Goal: Task Accomplishment & Management: Complete application form

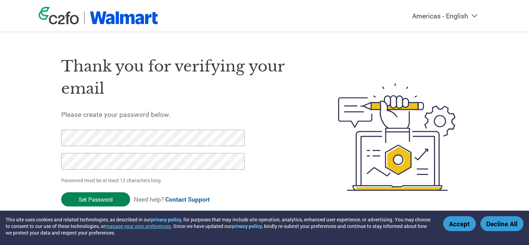
click at [89, 198] on input "Set Password" at bounding box center [95, 200] width 69 height 14
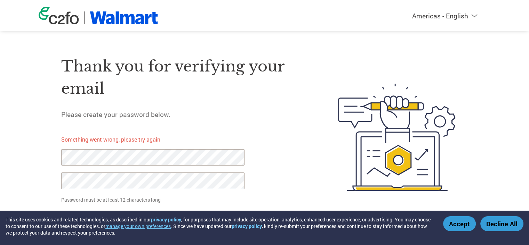
click at [53, 158] on div "Thank you for verifying your email Please create your password below. Something…" at bounding box center [265, 137] width 452 height 185
click at [40, 179] on div "Thank you for verifying your email Please create your password below. Something…" at bounding box center [265, 137] width 452 height 185
click at [270, 130] on div "Thank you for verifying your email Please create your password below. Something…" at bounding box center [183, 137] width 244 height 185
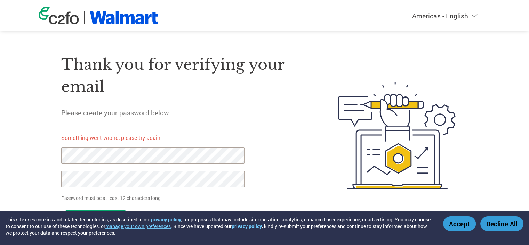
scroll to position [2, 0]
click at [106, 211] on input "Set Password" at bounding box center [95, 217] width 69 height 14
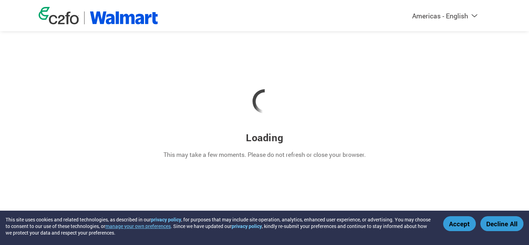
scroll to position [0, 0]
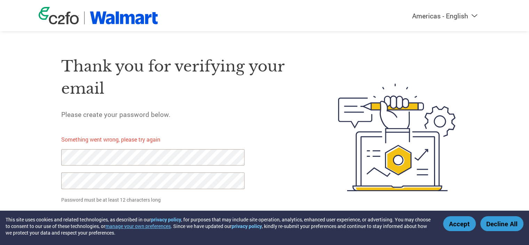
click at [39, 162] on div "Thank you for verifying your email Please create your password below. Something…" at bounding box center [265, 137] width 452 height 185
click at [41, 178] on div "Thank you for verifying your email Please create your password below. Something…" at bounding box center [265, 137] width 452 height 185
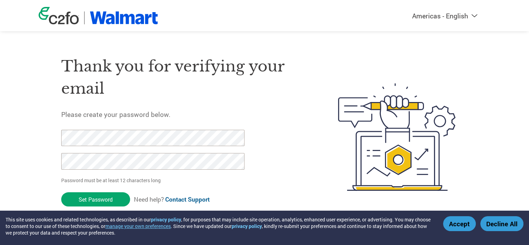
click at [237, 111] on h5 "Please create your password below." at bounding box center [183, 114] width 244 height 9
click input "Set Password" at bounding box center [95, 200] width 69 height 14
